Goal: Task Accomplishment & Management: Manage account settings

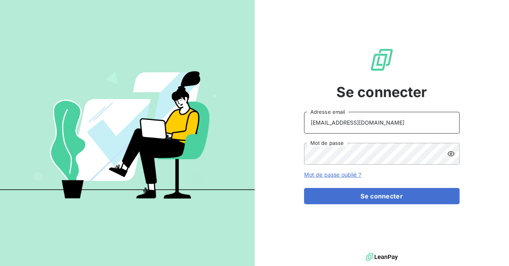
click at [384, 119] on input "[EMAIL_ADDRESS][DOMAIN_NAME]" at bounding box center [382, 123] width 156 height 22
type input "admin@makinaoi"
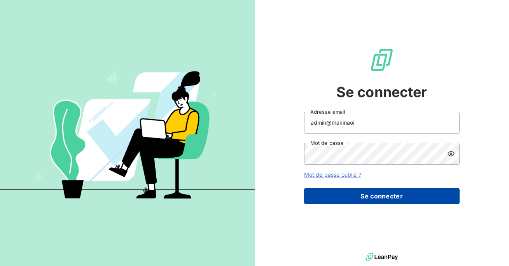
click at [365, 193] on button "Se connecter" at bounding box center [382, 196] width 156 height 16
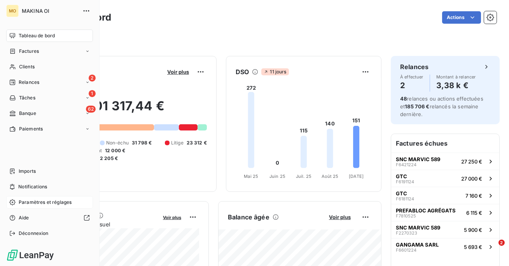
click at [34, 203] on span "Paramètres et réglages" at bounding box center [45, 202] width 53 height 7
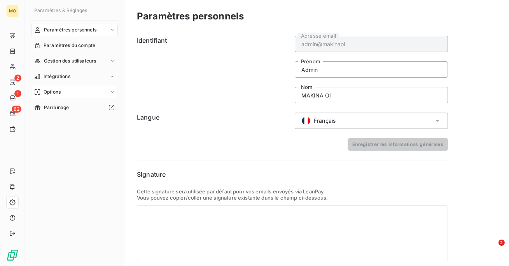
click at [54, 90] on span "Options" at bounding box center [52, 92] width 17 height 7
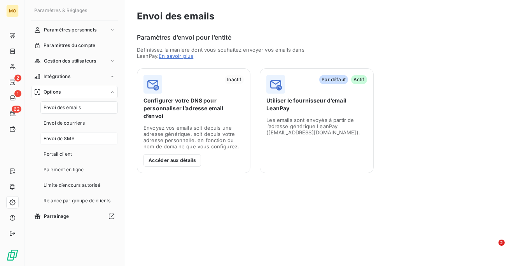
click at [62, 138] on span "Envoi de SMS" at bounding box center [59, 138] width 31 height 7
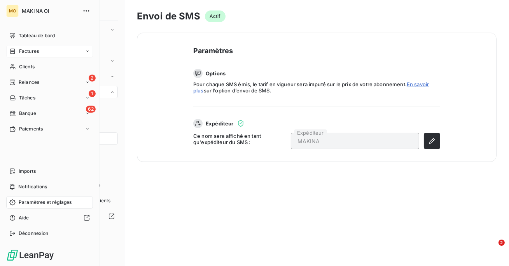
click at [30, 49] on span "Factures" at bounding box center [29, 51] width 20 height 7
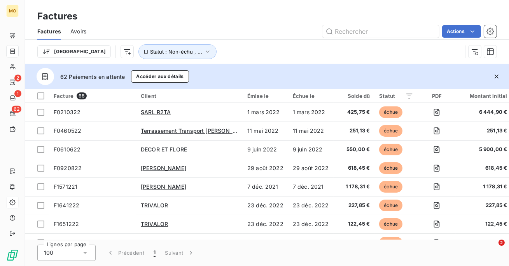
click at [84, 30] on span "Avoirs" at bounding box center [78, 32] width 16 height 8
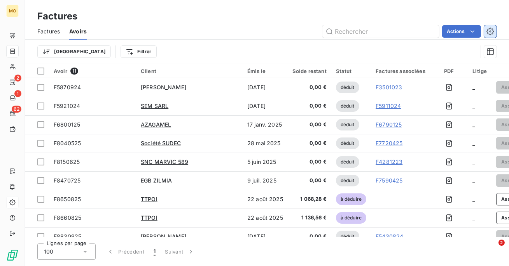
click at [495, 28] on button "button" at bounding box center [490, 31] width 12 height 12
click at [454, 29] on html "MO 2 1 62 Factures Factures Avoirs Actions Trier Filtrer Avoir 11 Client Émis l…" at bounding box center [254, 133] width 509 height 266
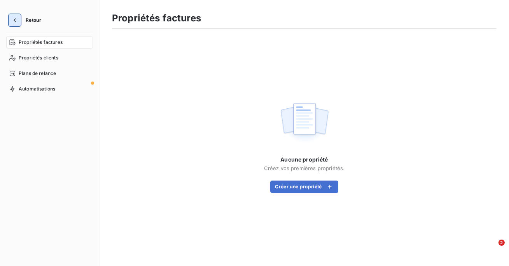
click at [11, 19] on icon "button" at bounding box center [15, 20] width 8 height 8
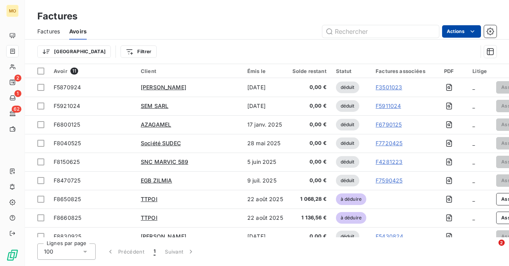
click at [463, 28] on html "MO 2 1 62 Factures Factures Avoirs Actions Trier Filtrer Avoir 11 Client Émis l…" at bounding box center [254, 133] width 509 height 266
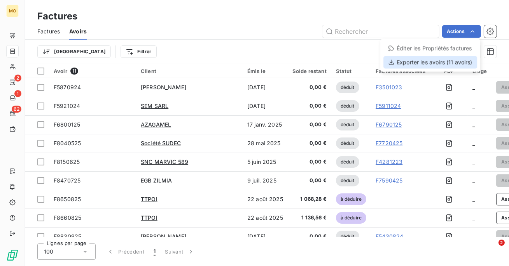
click at [441, 63] on div "Exporter les avoirs (11 avoirs)" at bounding box center [431, 62] width 94 height 12
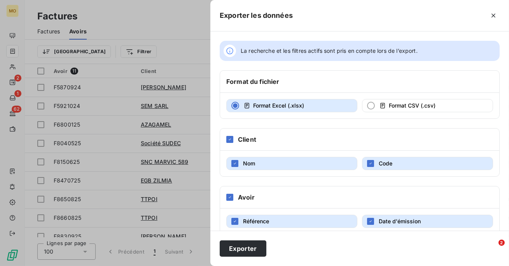
scroll to position [123, 0]
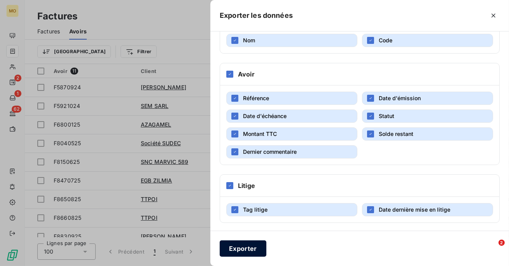
click at [246, 249] on button "Exporter" at bounding box center [243, 249] width 47 height 16
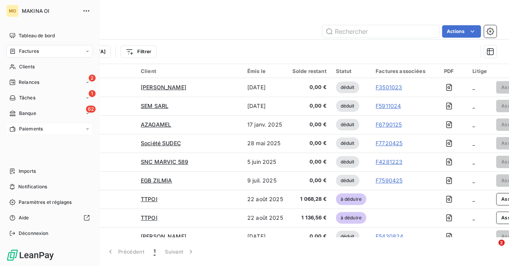
click at [11, 129] on icon at bounding box center [12, 129] width 7 height 6
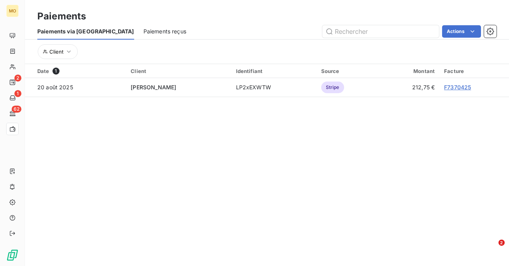
click at [144, 30] on span "Paiements reçus" at bounding box center [165, 32] width 43 height 8
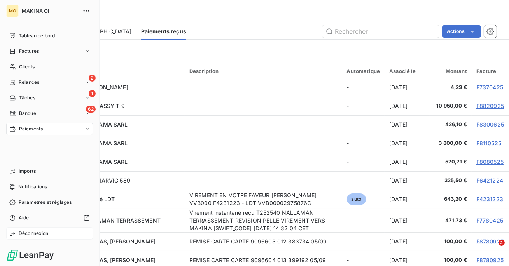
click at [28, 237] on span "Déconnexion" at bounding box center [34, 233] width 30 height 7
